Goal: Transaction & Acquisition: Download file/media

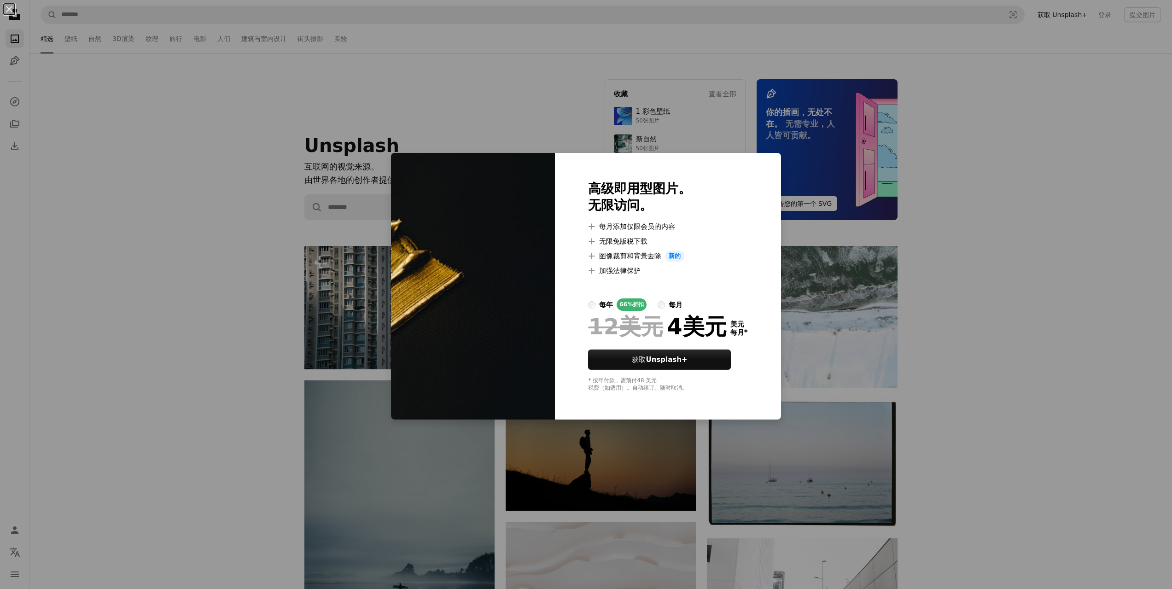
scroll to position [7092, 0]
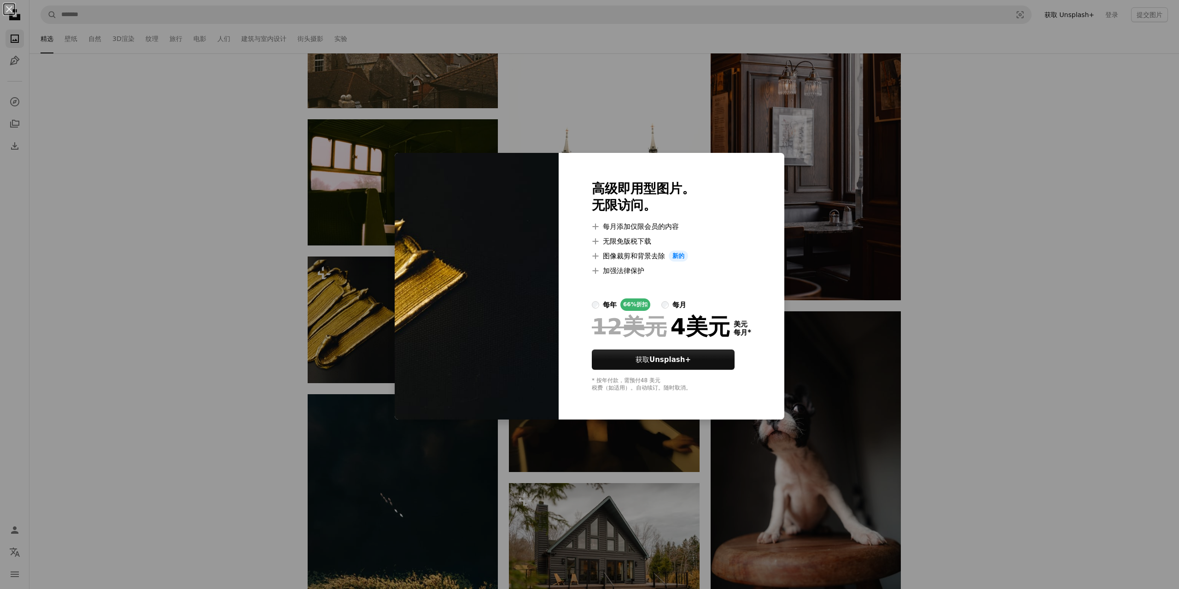
click at [993, 244] on div "An X shape 高级即用型图片。 无限访问。 A plus sign 每月添加仅限会员的内容 A plus sign 无限免版税下载 A plus si…" at bounding box center [589, 294] width 1179 height 589
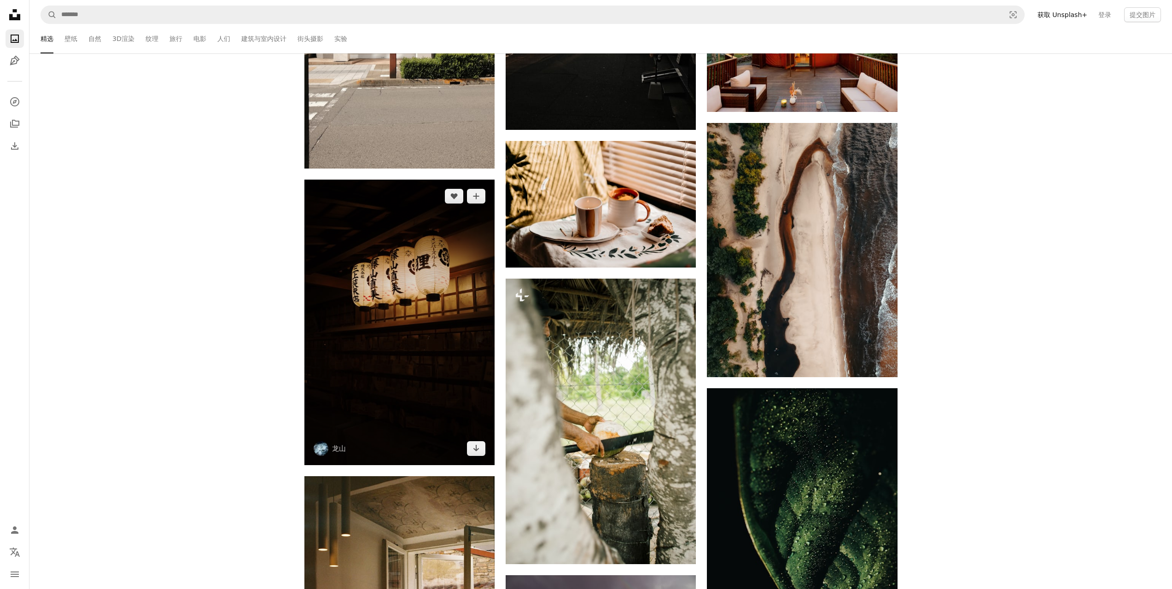
scroll to position [7875, 0]
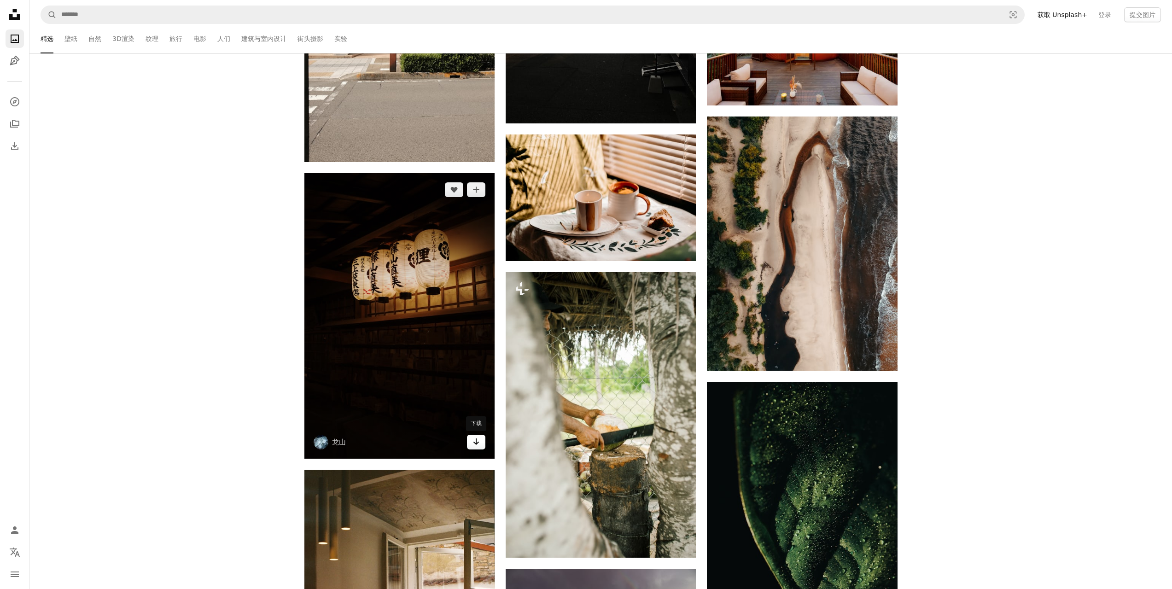
click at [481, 446] on link "Arrow pointing down" at bounding box center [476, 442] width 18 height 15
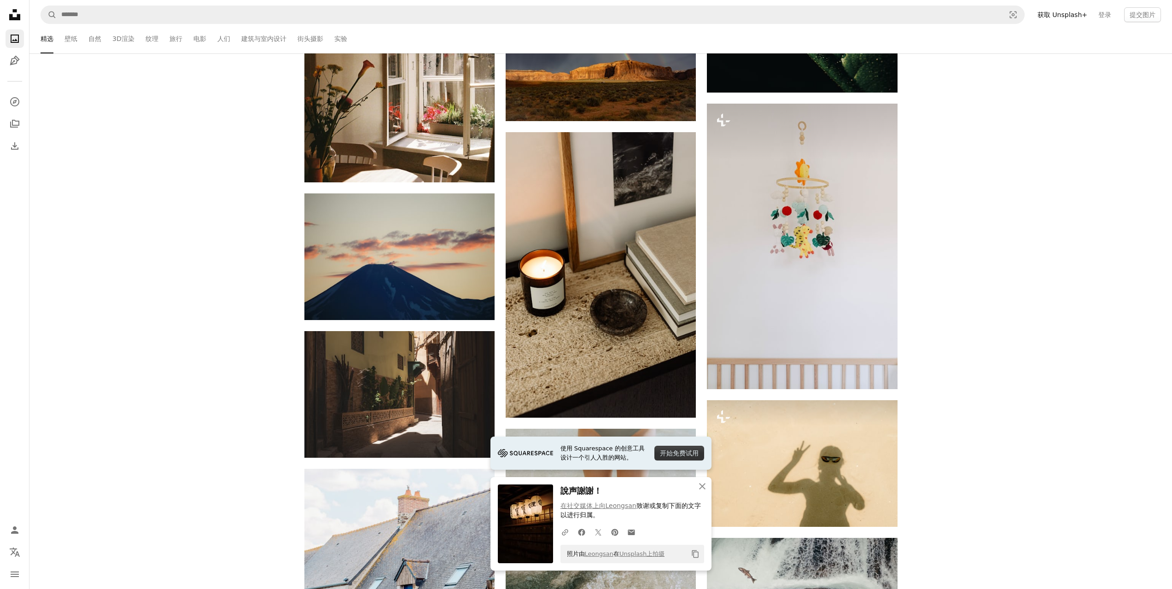
scroll to position [8474, 0]
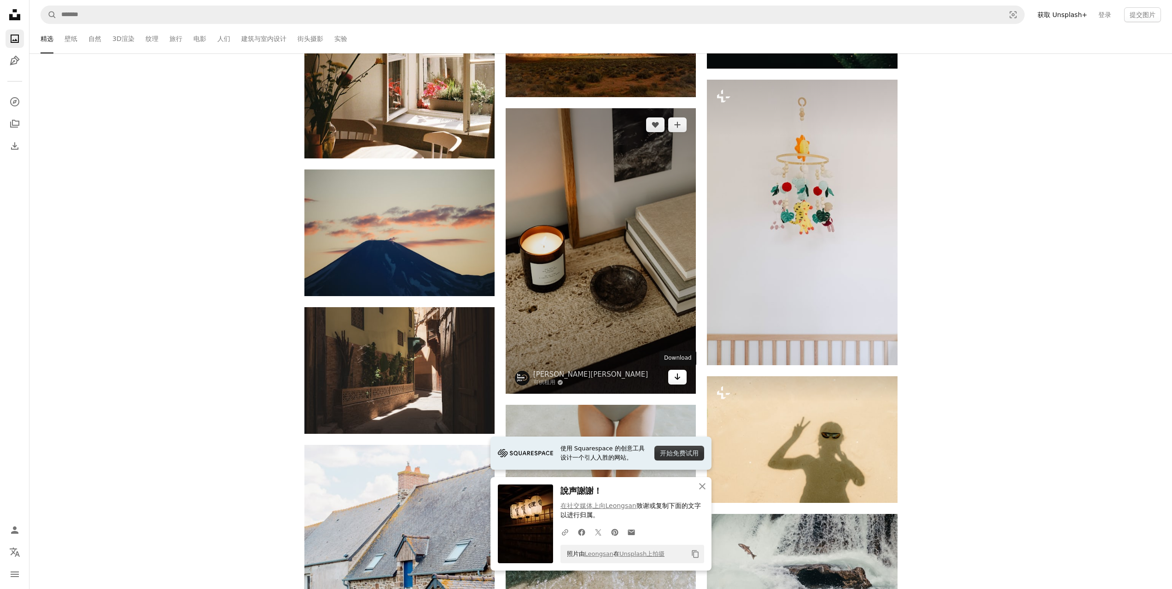
click at [679, 376] on icon "Arrow pointing down" at bounding box center [677, 376] width 7 height 11
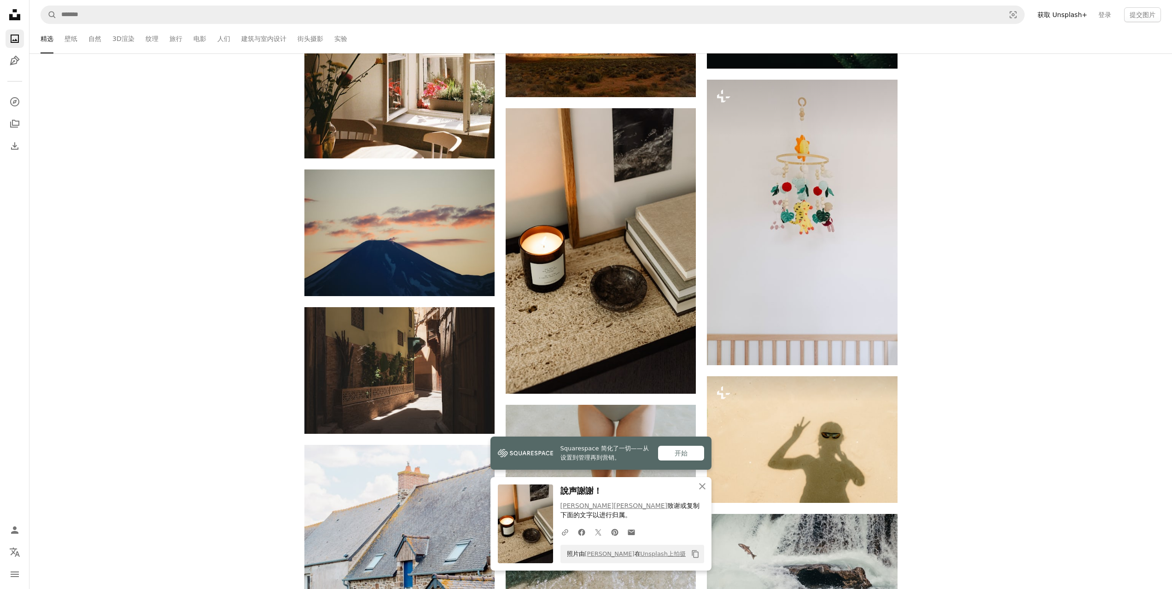
click at [705, 486] on icon "An X shape" at bounding box center [702, 486] width 11 height 11
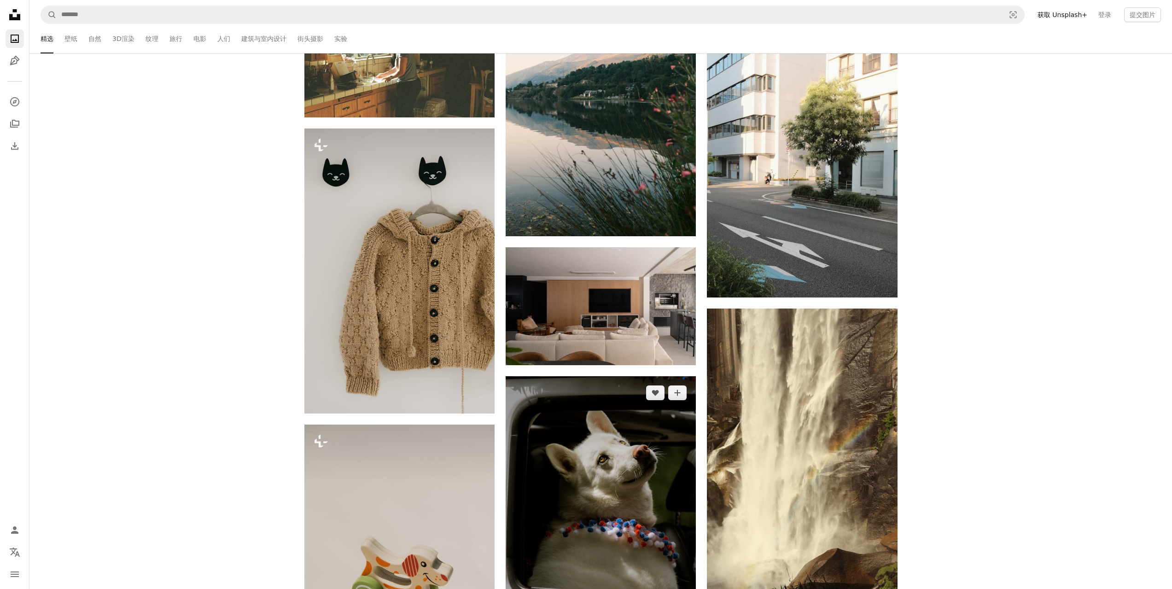
scroll to position [9349, 0]
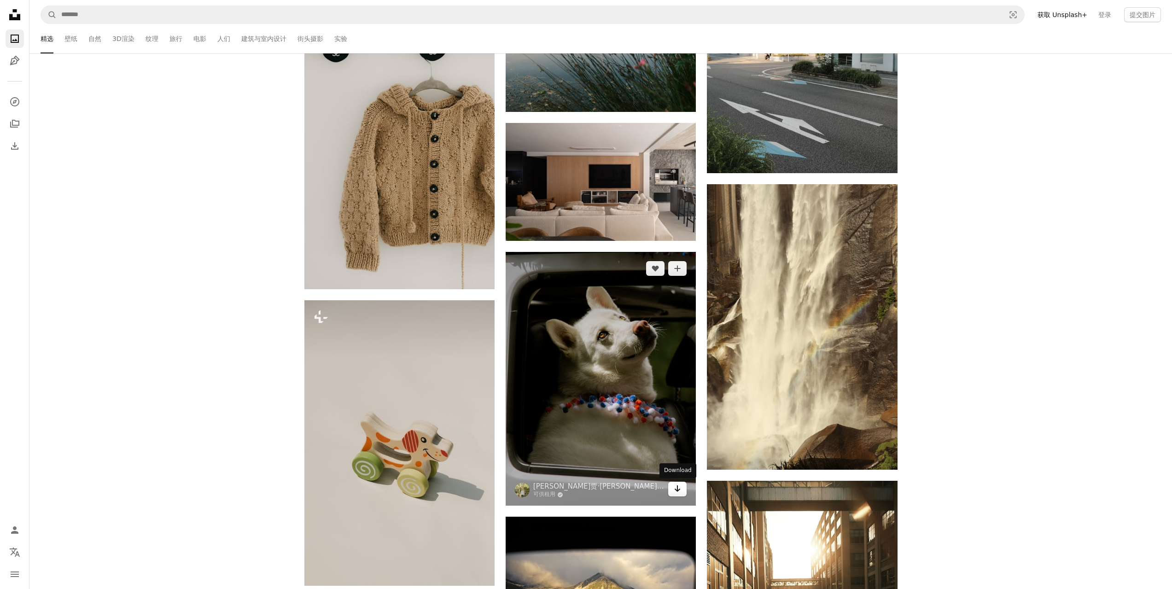
click at [682, 488] on link "Arrow pointing down" at bounding box center [677, 489] width 18 height 15
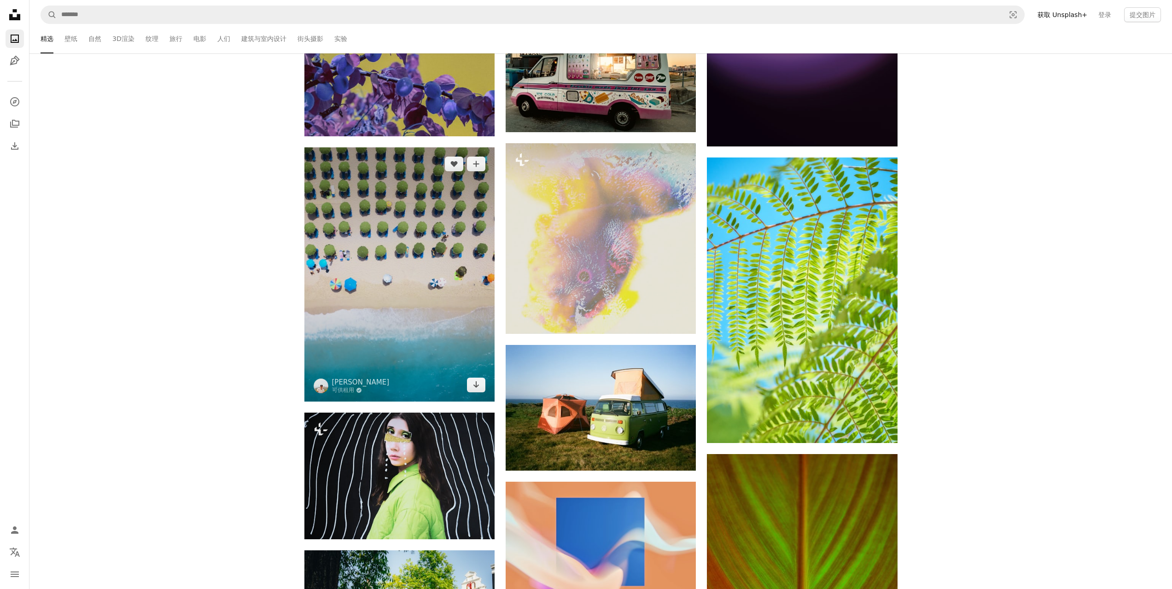
scroll to position [12481, 0]
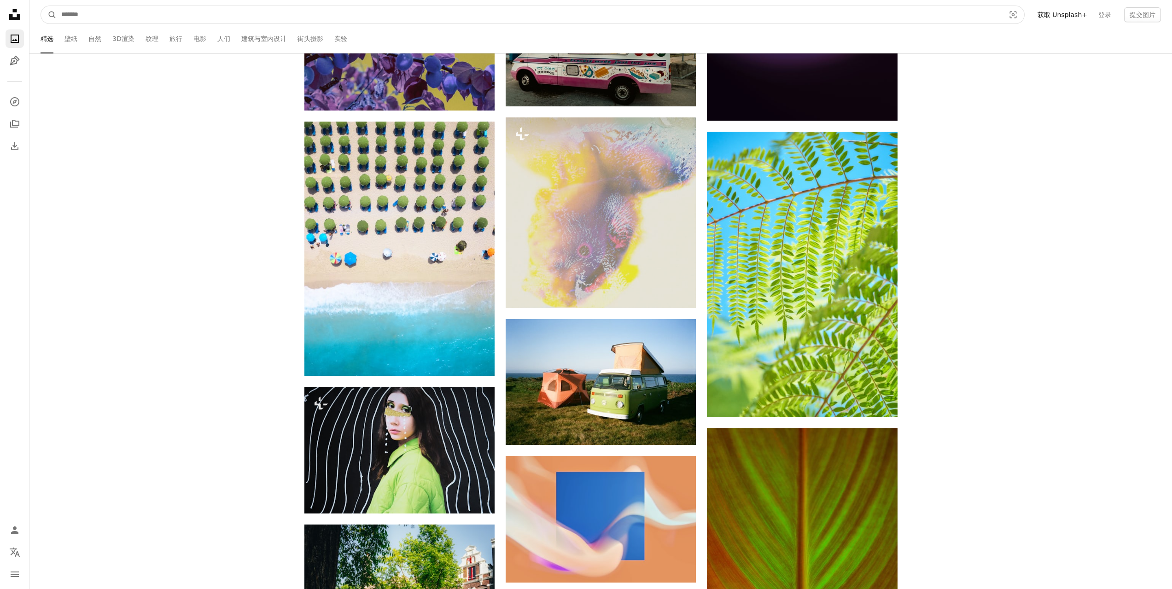
click at [122, 7] on input "在全站范围内查找视觉效果" at bounding box center [530, 15] width 946 height 18
type input "*"
click at [41, 6] on button "A magnifying glass" at bounding box center [49, 15] width 16 height 18
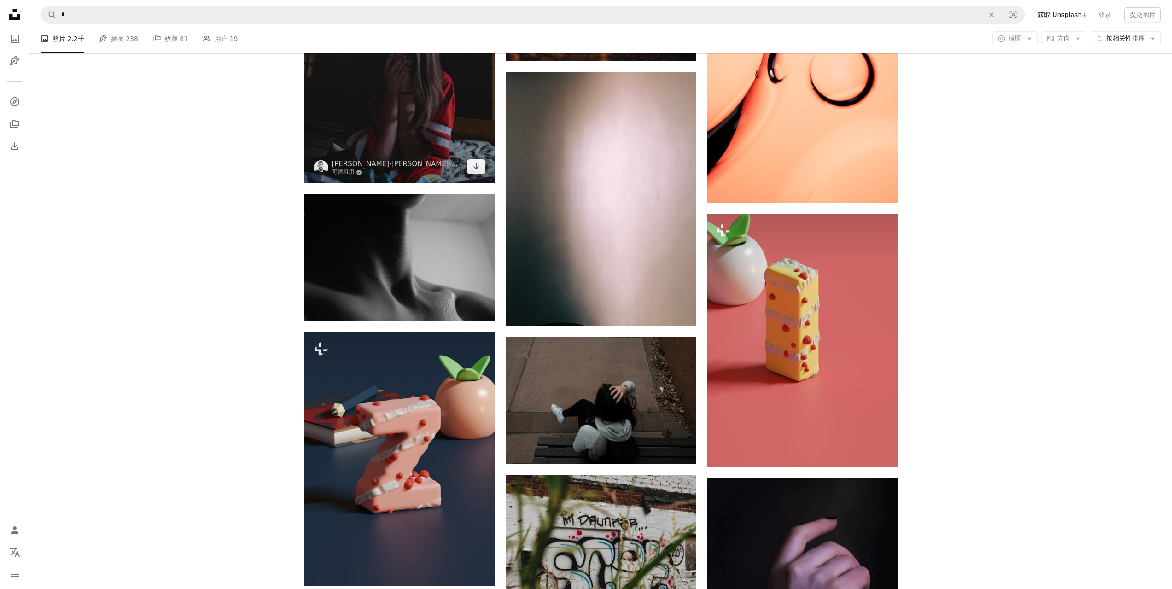
scroll to position [1243, 0]
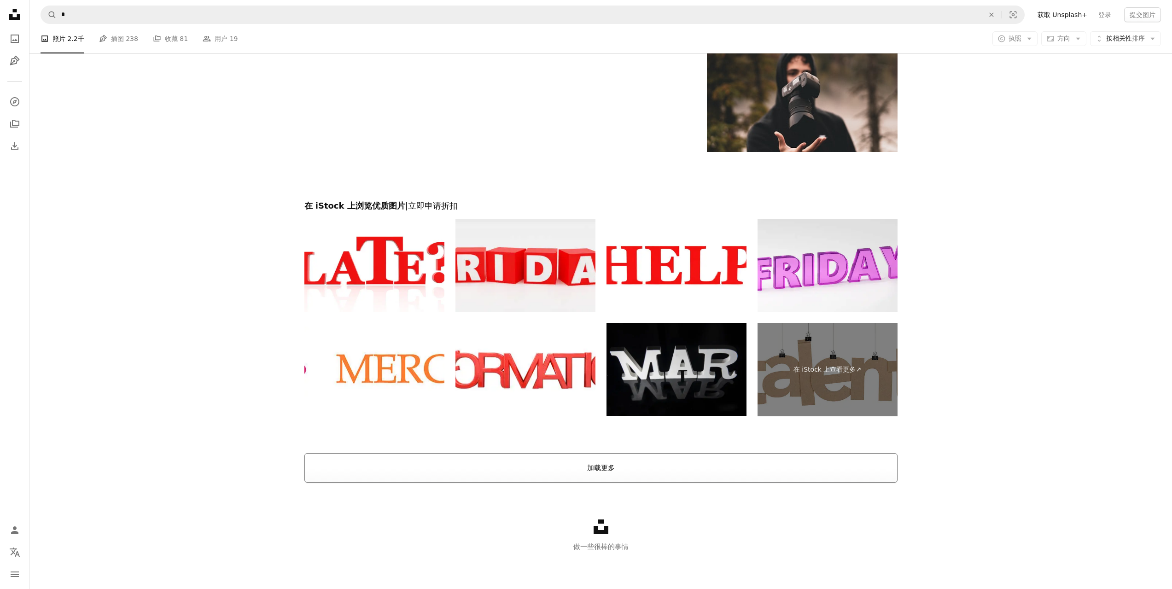
click at [507, 462] on button "加载更多" at bounding box center [600, 467] width 593 height 29
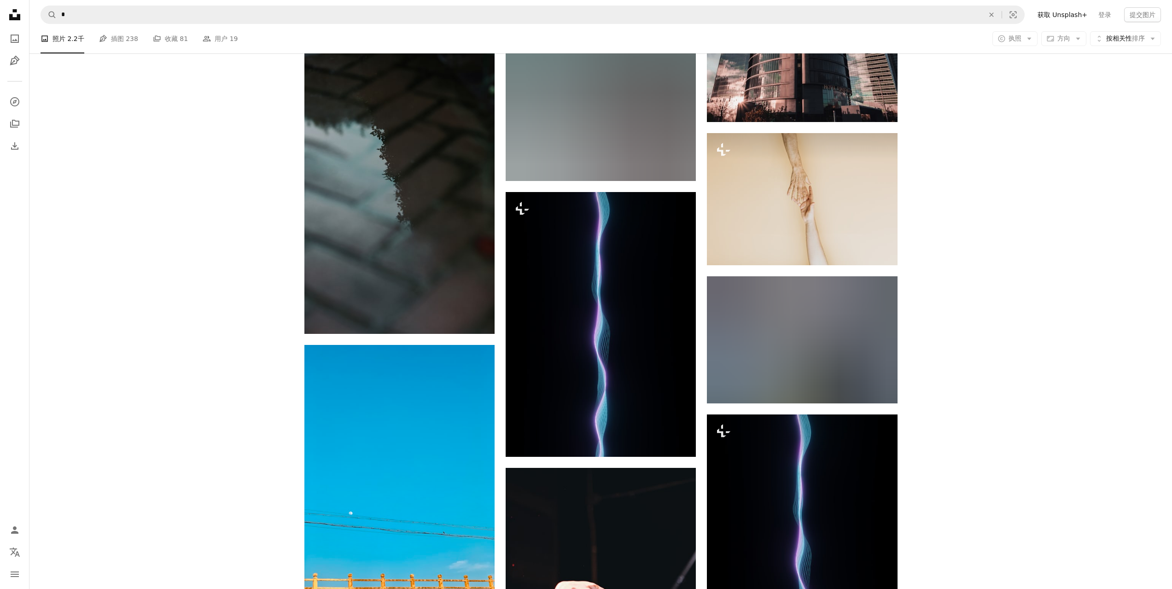
scroll to position [9082, 0]
